Goal: Task Accomplishment & Management: Use online tool/utility

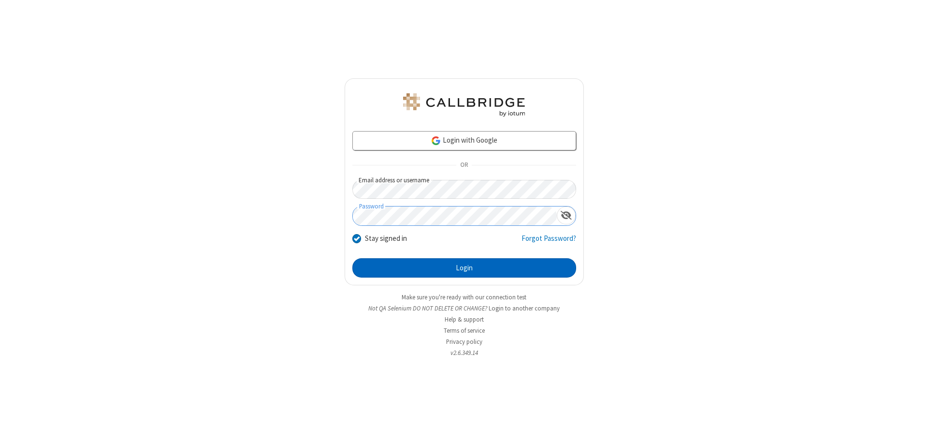
click at [464, 268] on button "Login" at bounding box center [464, 267] width 224 height 19
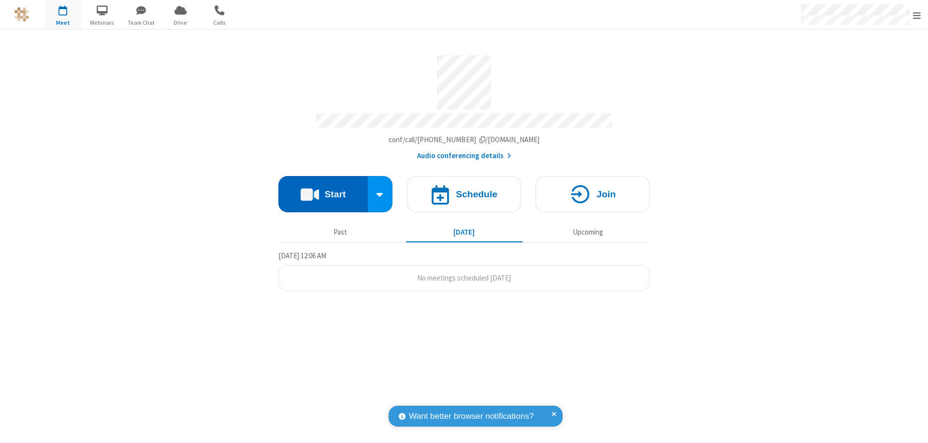
click at [323, 190] on button "Start" at bounding box center [322, 194] width 89 height 36
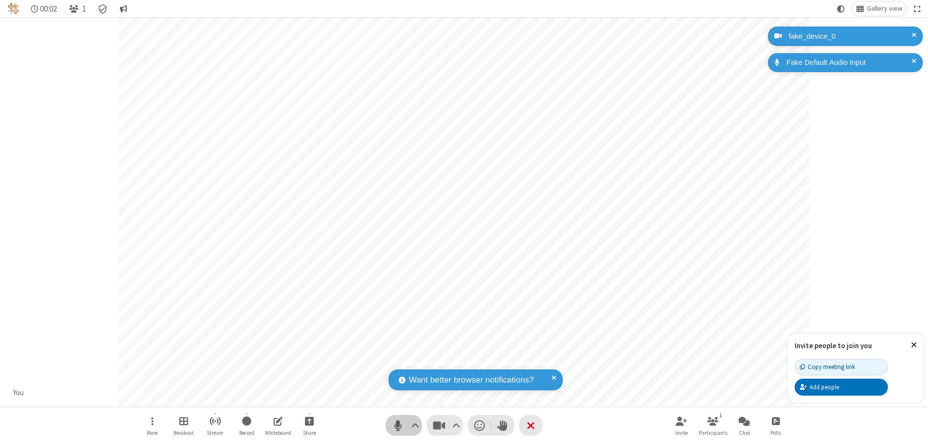
click at [398, 425] on span "Mute (⌘+Shift+A)" at bounding box center [398, 425] width 15 height 14
click at [398, 425] on span "Unmute (⌘+Shift+A)" at bounding box center [398, 425] width 15 height 14
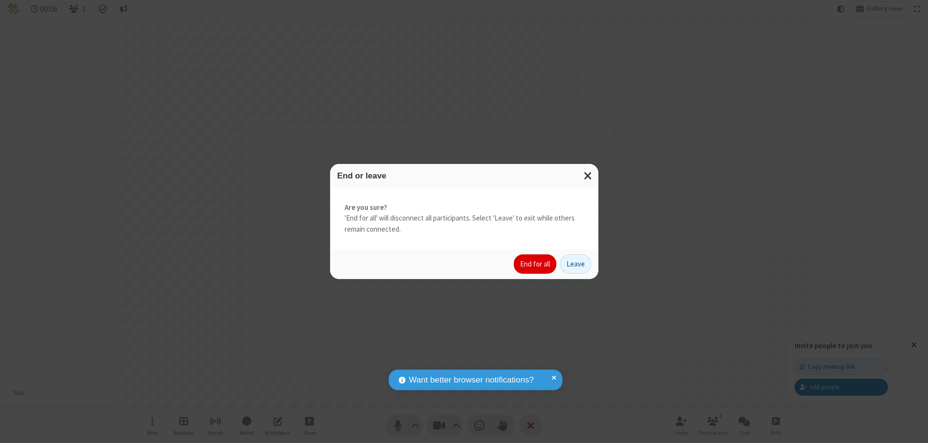
click at [536, 264] on button "End for all" at bounding box center [535, 263] width 43 height 19
